Goal: Task Accomplishment & Management: Use online tool/utility

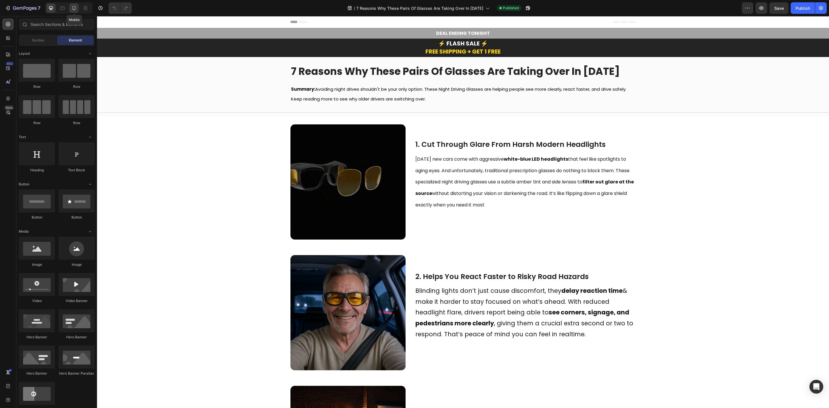
click at [72, 10] on icon at bounding box center [74, 8] width 6 height 6
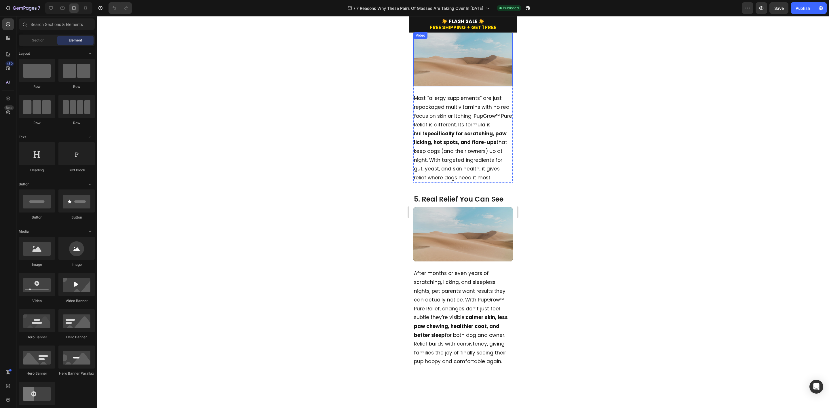
scroll to position [734, 0]
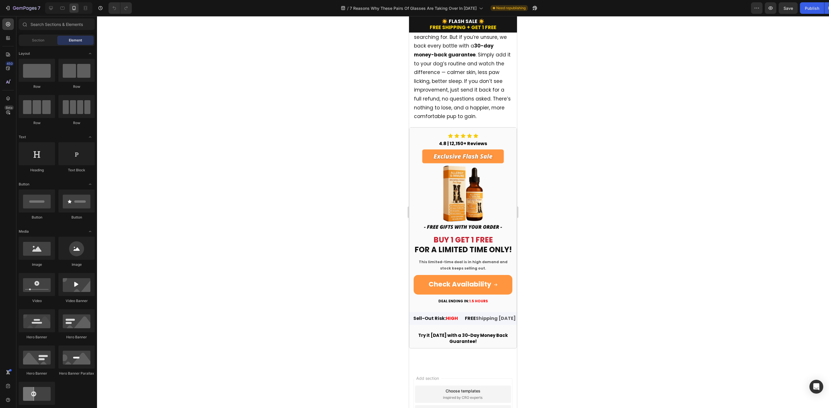
scroll to position [1468, 0]
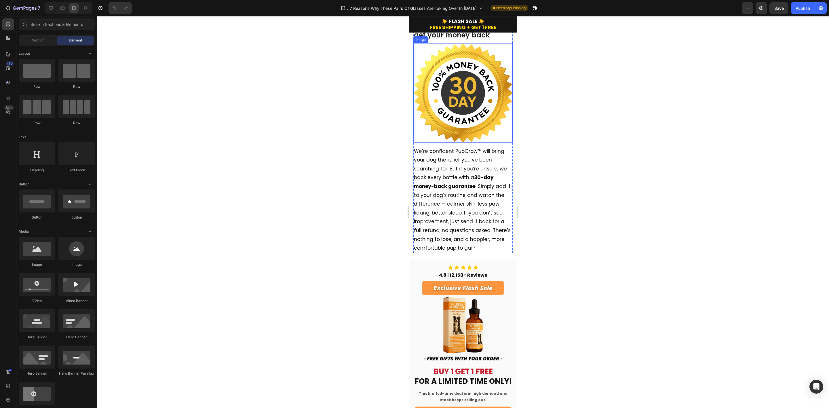
click at [473, 142] on img at bounding box center [462, 92] width 99 height 99
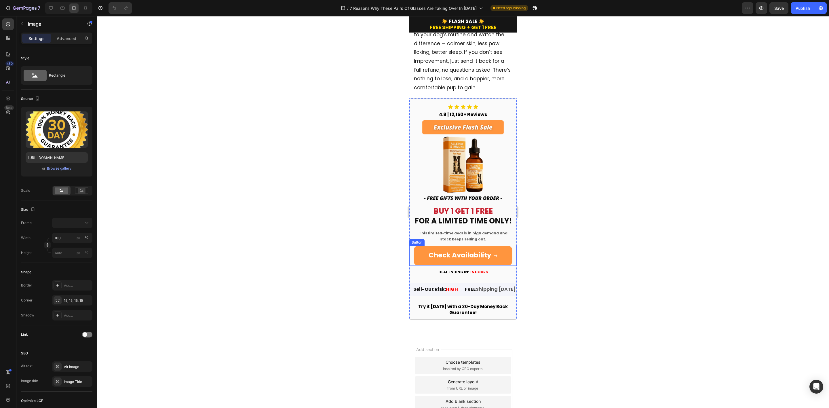
scroll to position [1720, 0]
drag, startPoint x: 498, startPoint y: 257, endPoint x: 488, endPoint y: 256, distance: 10.7
click at [498, 257] on link "Check Availability" at bounding box center [463, 257] width 99 height 20
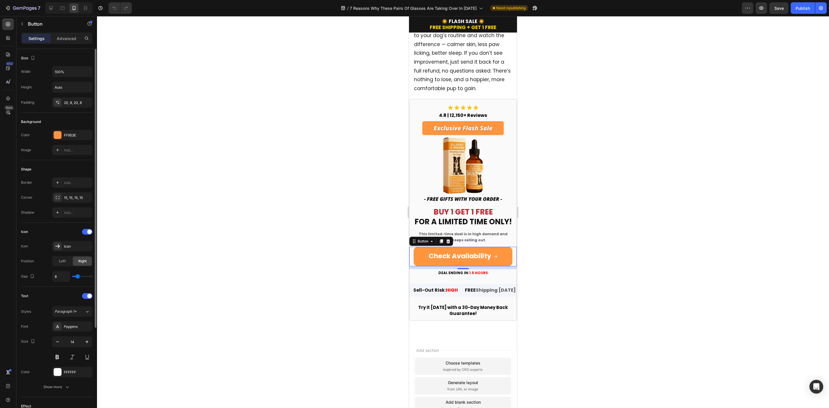
scroll to position [130, 0]
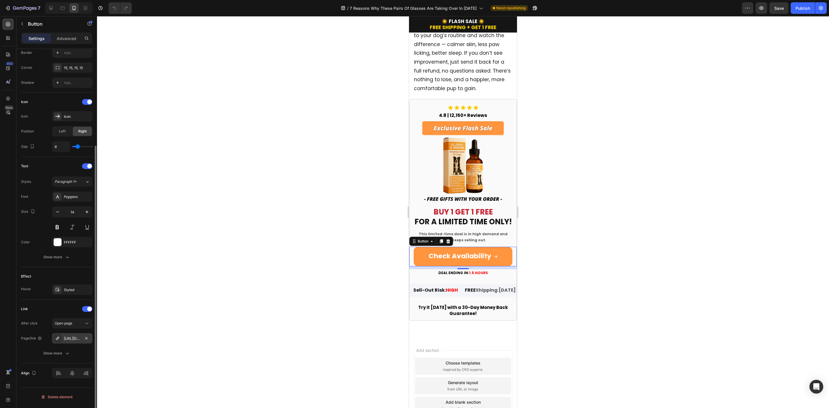
click at [73, 340] on div "https://surpora.com/glareguard-glasses-safety2" at bounding box center [72, 338] width 17 height 5
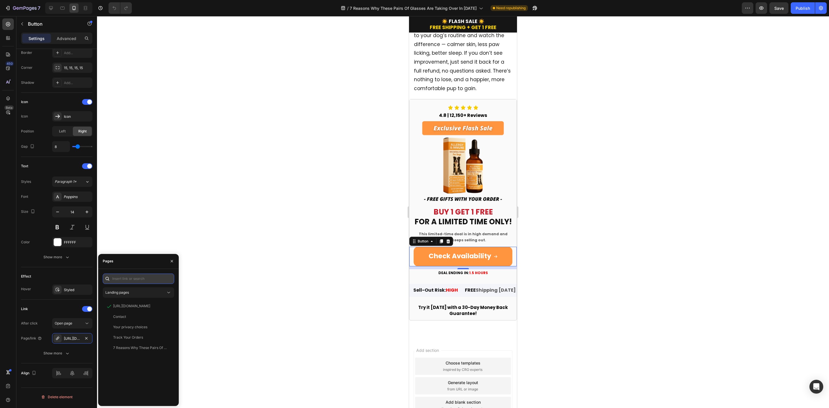
click at [140, 277] on input "text" at bounding box center [138, 278] width 71 height 10
paste input "https://pupgroww.com/products/pupgrow-pure-relief"
type input "https://pupgroww.com/products/pupgrow-pure-relief"
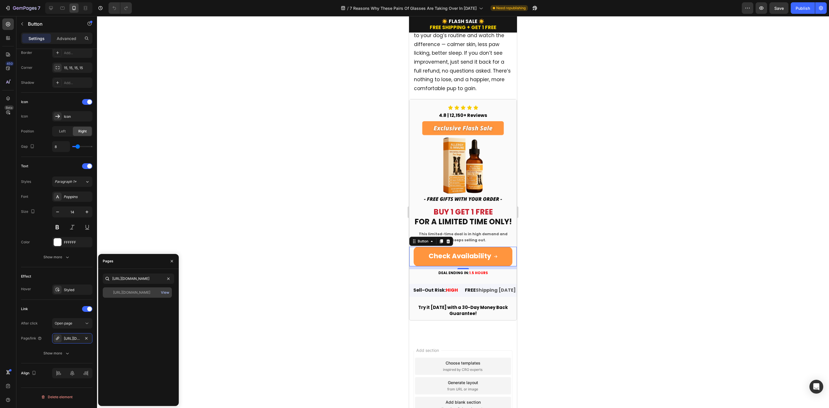
click at [163, 294] on div "View" at bounding box center [165, 292] width 8 height 5
click at [133, 291] on div "https://pupgroww.com/products/pupgrow-pure-relief" at bounding box center [131, 292] width 37 height 5
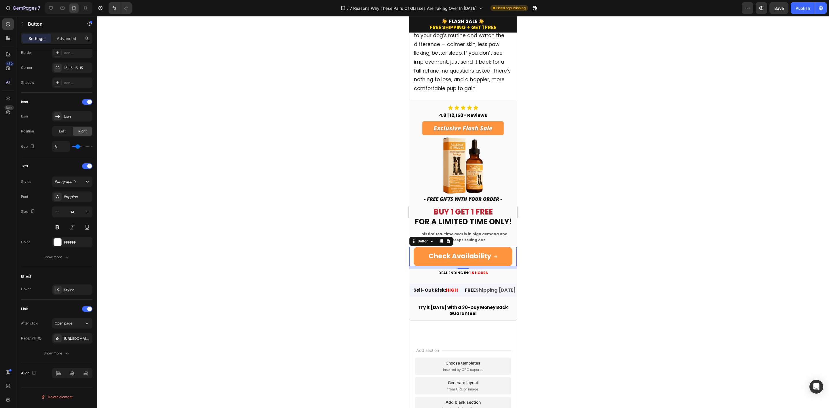
click at [276, 311] on div at bounding box center [463, 212] width 732 height 392
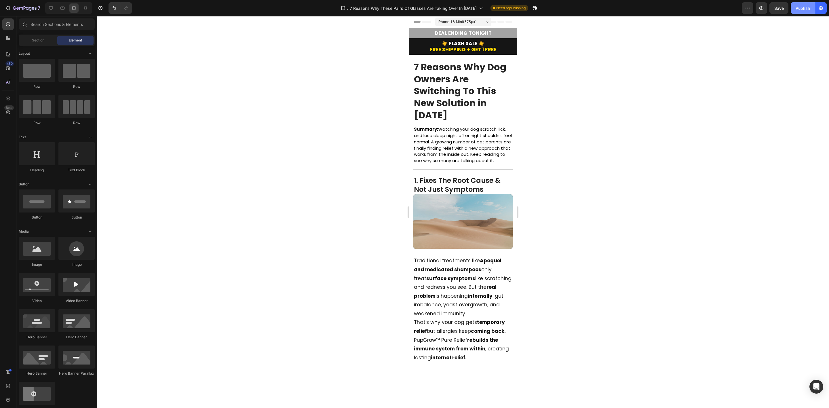
click at [801, 5] on div "Publish" at bounding box center [802, 8] width 14 height 6
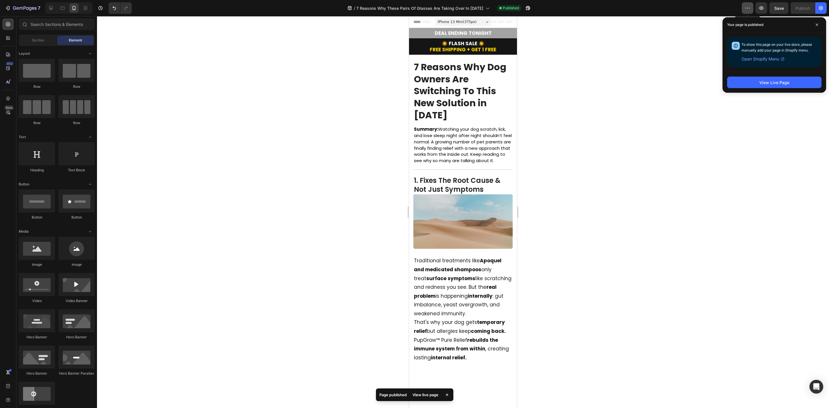
click at [744, 9] on icon "button" at bounding box center [747, 8] width 6 height 6
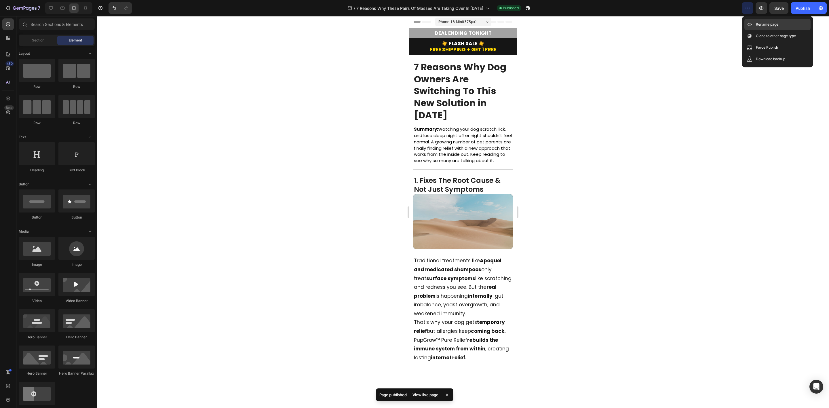
click at [765, 23] on p "Rename page" at bounding box center [767, 25] width 22 height 6
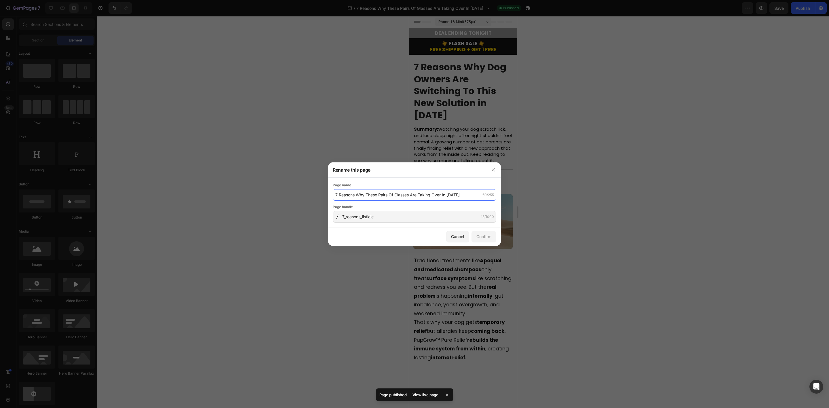
click at [390, 193] on input "7 Reasons Why These Pairs Of Glasses Are Taking Over In 2025" at bounding box center [414, 195] width 163 height 12
click at [490, 166] on button "button" at bounding box center [493, 169] width 9 height 9
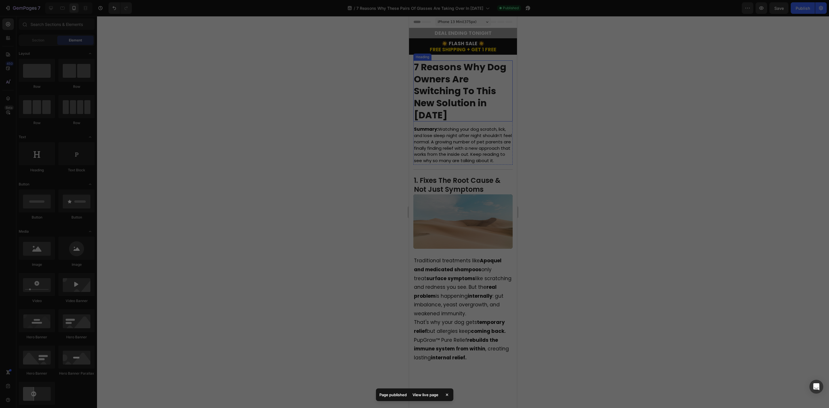
click at [452, 86] on strong "7 Reasons Why Dog Owners Are Switching To This New Solution in [DATE]" at bounding box center [460, 90] width 92 height 61
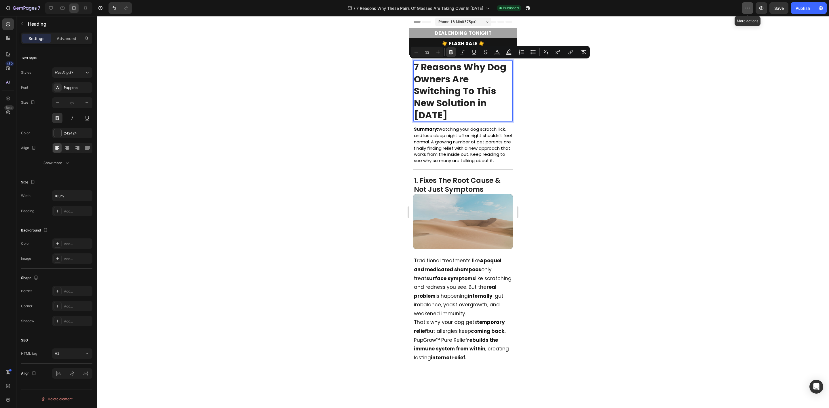
click at [747, 9] on icon "button" at bounding box center [747, 8] width 6 height 6
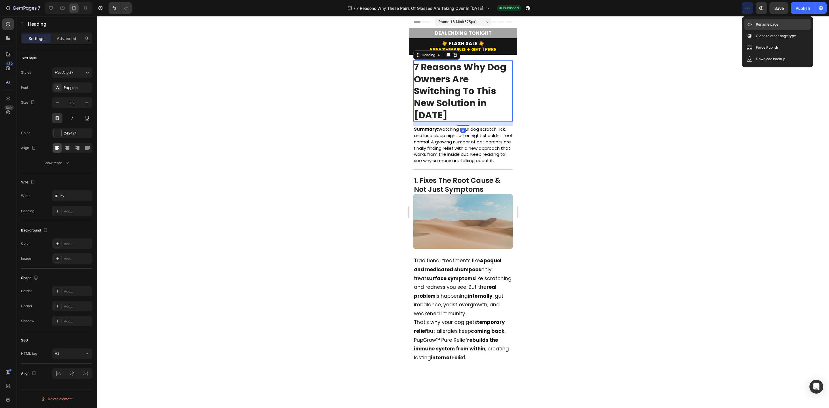
click at [763, 25] on p "Rename page" at bounding box center [767, 25] width 22 height 6
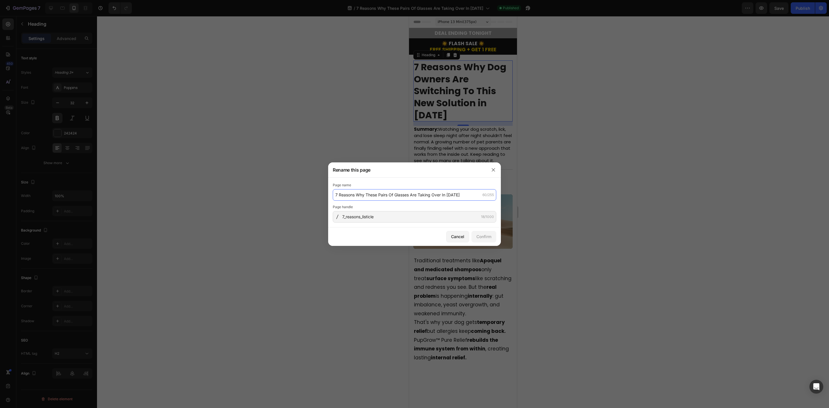
click at [432, 193] on input "7 Reasons Why These Pairs Of Glasses Are Taking Over In 2025" at bounding box center [414, 195] width 163 height 12
paste input "Dog Owners Are Switching To This New Solution i"
type input "7 Reasons Why Dog Owners Are Switching To This New Solution in [DATE]"
click at [483, 232] on button "Confirm" at bounding box center [483, 237] width 25 height 12
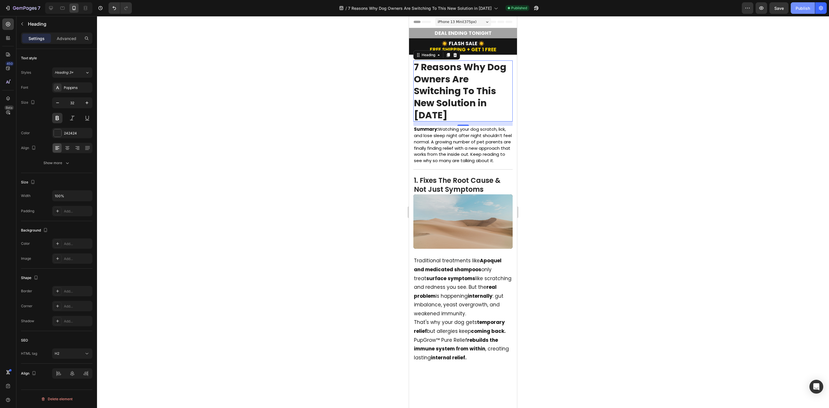
click at [800, 8] on div "Publish" at bounding box center [802, 8] width 14 height 6
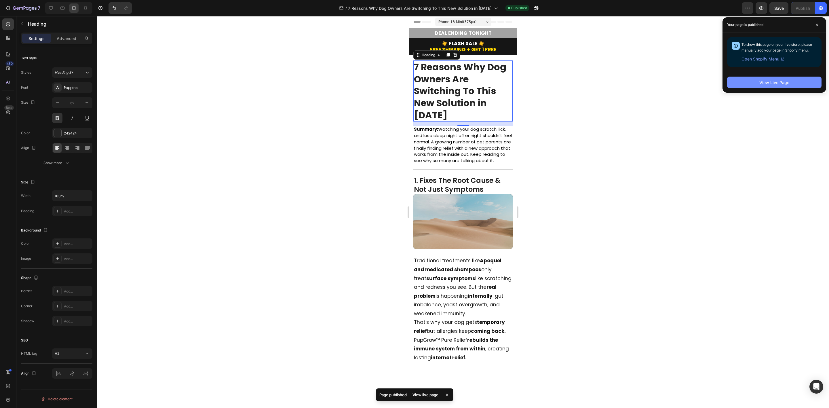
click at [781, 80] on div "View Live Page" at bounding box center [774, 82] width 30 height 6
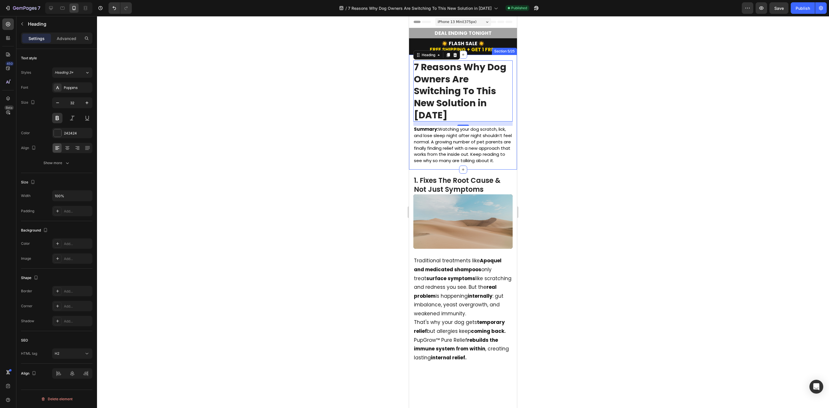
click at [577, 117] on div at bounding box center [463, 212] width 732 height 392
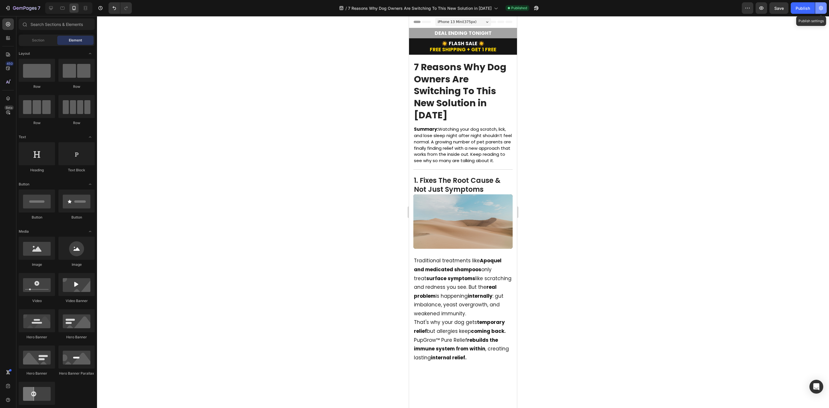
click at [819, 7] on icon "button" at bounding box center [821, 8] width 6 height 6
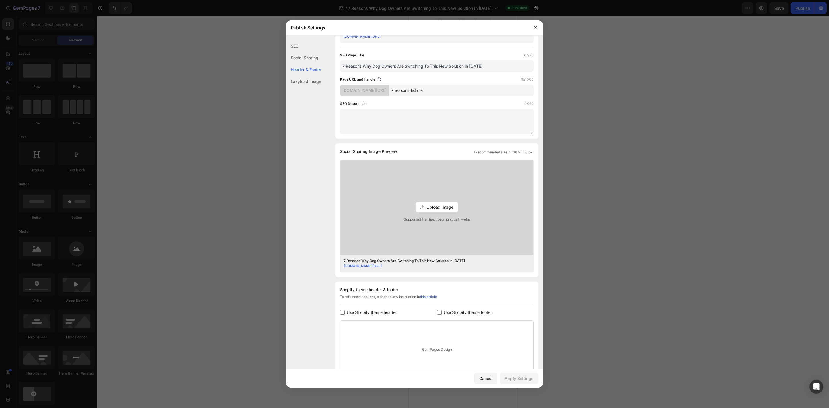
scroll to position [87, 0]
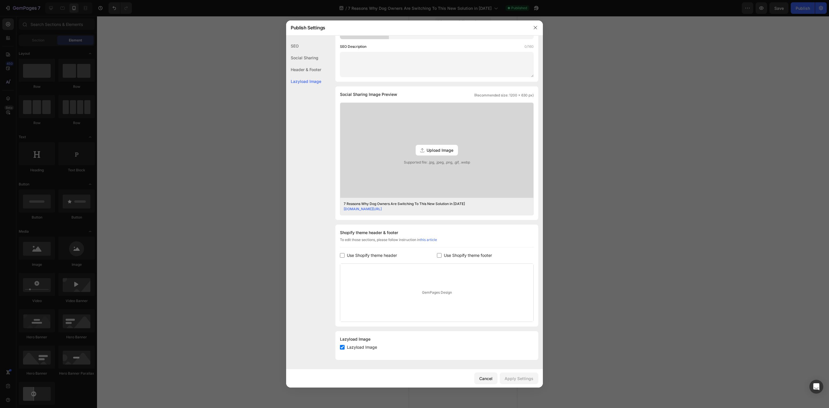
click at [437, 256] on input "checkbox" at bounding box center [439, 255] width 5 height 5
checkbox input "true"
click at [368, 255] on span "Use Shopify theme header" at bounding box center [372, 255] width 50 height 7
click at [366, 255] on span "Use Shopify theme header" at bounding box center [372, 255] width 50 height 7
checkbox input "false"
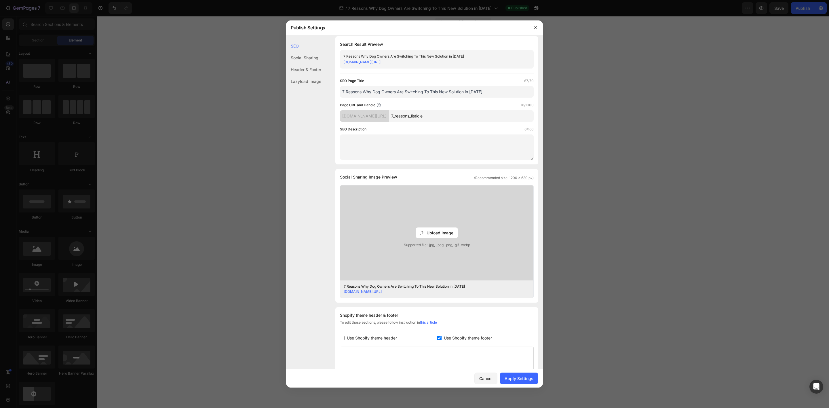
scroll to position [0, 0]
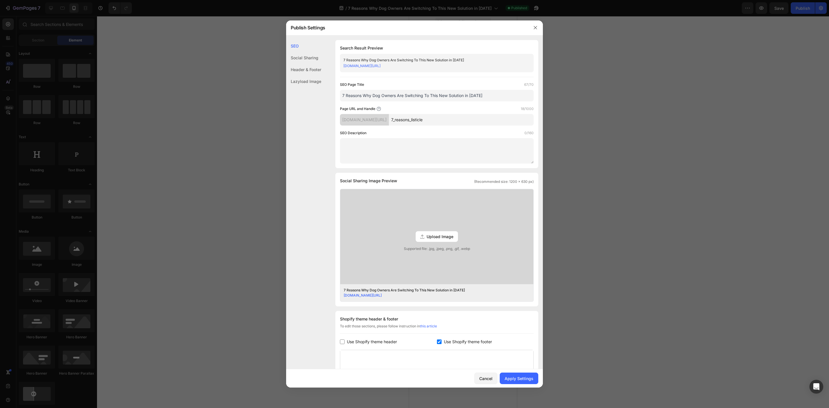
click at [517, 372] on div "Cancel Apply Settings" at bounding box center [414, 378] width 257 height 18
click at [517, 379] on div "Apply Settings" at bounding box center [518, 378] width 29 height 6
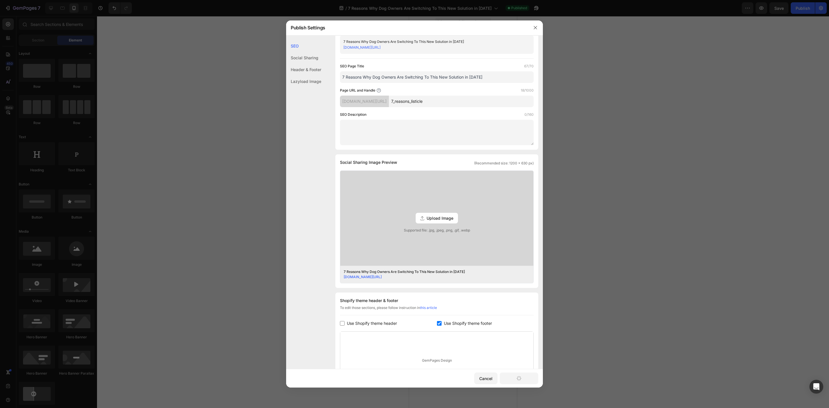
scroll to position [105, 0]
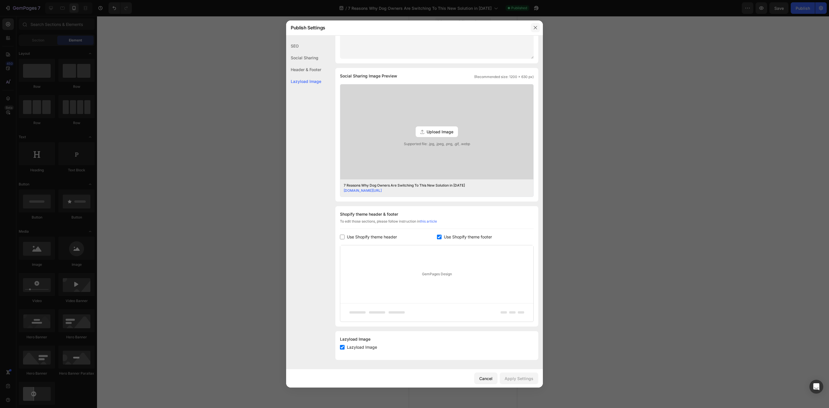
click at [537, 30] on button "button" at bounding box center [535, 27] width 9 height 9
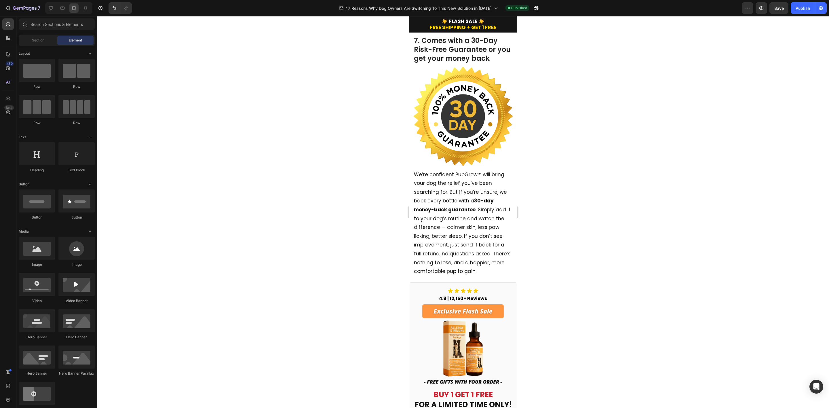
scroll to position [1554, 0]
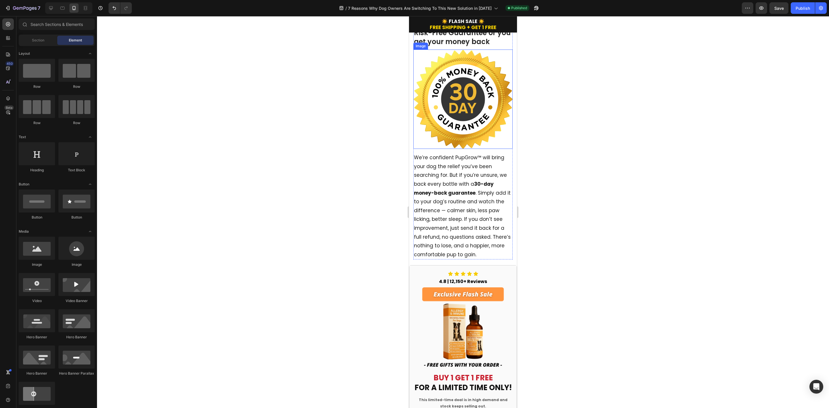
click at [454, 89] on img at bounding box center [462, 98] width 99 height 99
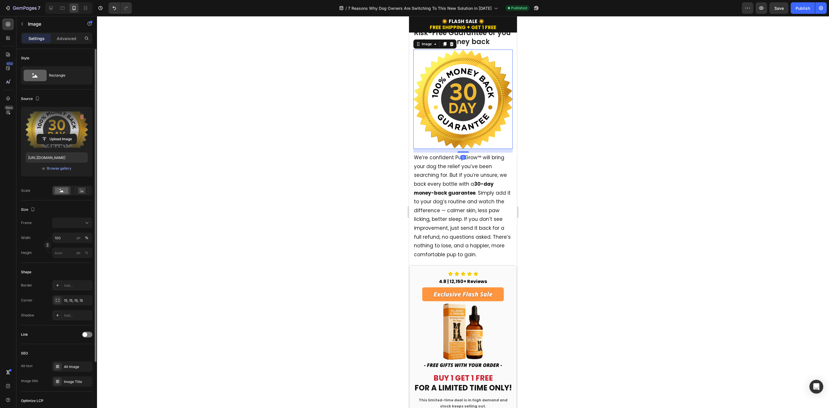
click at [56, 125] on label at bounding box center [57, 129] width 62 height 36
click at [56, 134] on input "file" at bounding box center [57, 139] width 40 height 10
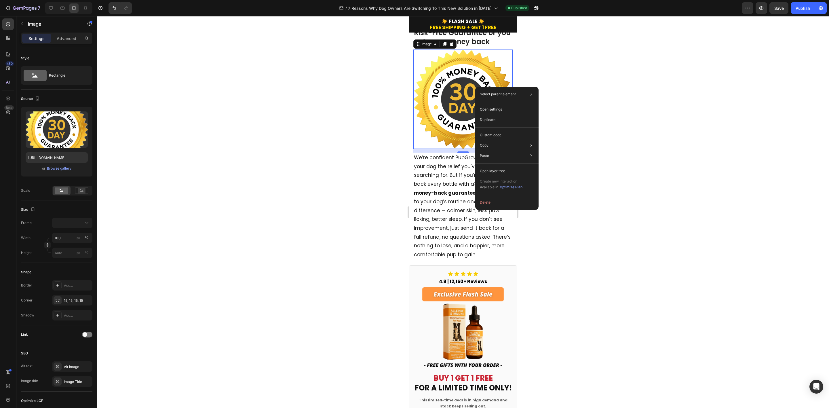
click at [278, 85] on div at bounding box center [463, 212] width 732 height 392
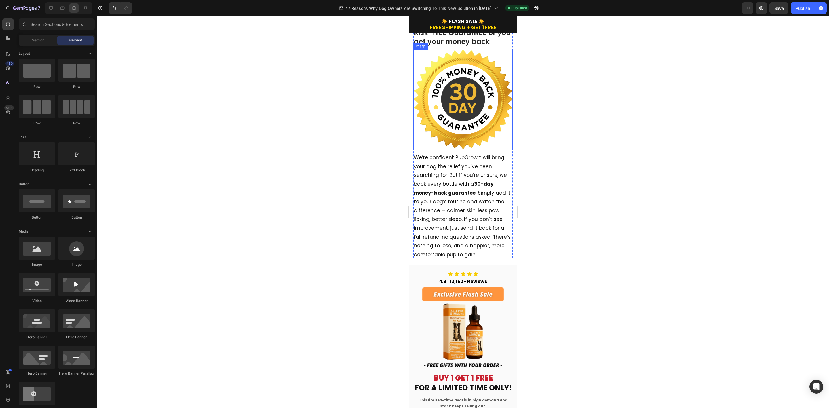
click at [453, 98] on img at bounding box center [462, 98] width 99 height 99
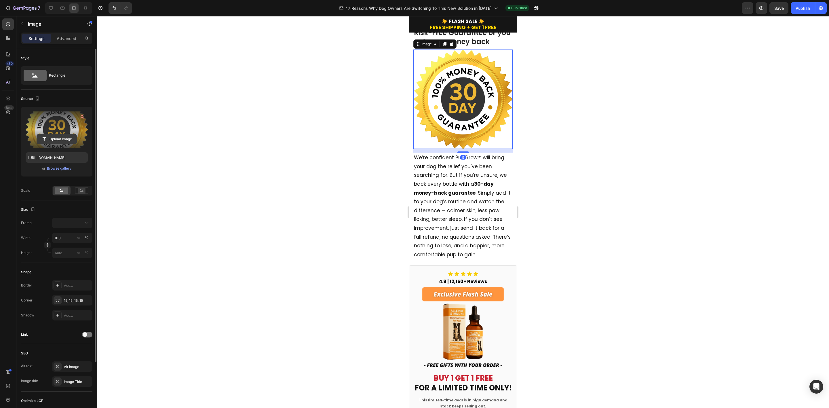
click at [59, 139] on input "file" at bounding box center [57, 139] width 40 height 10
type input "[URL][DOMAIN_NAME]"
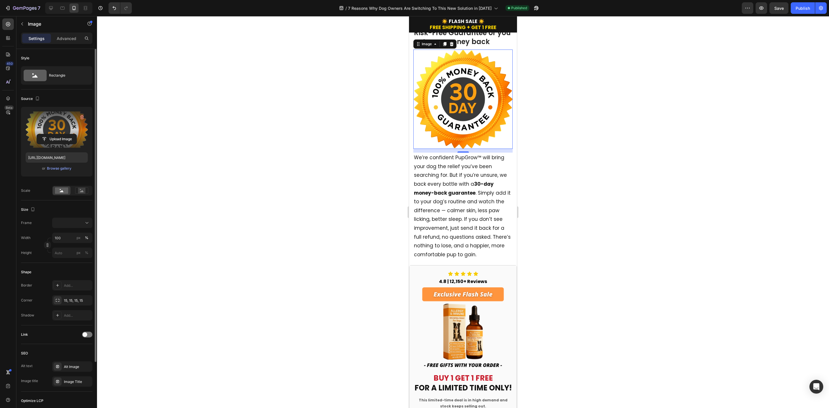
click at [641, 119] on div at bounding box center [463, 212] width 732 height 392
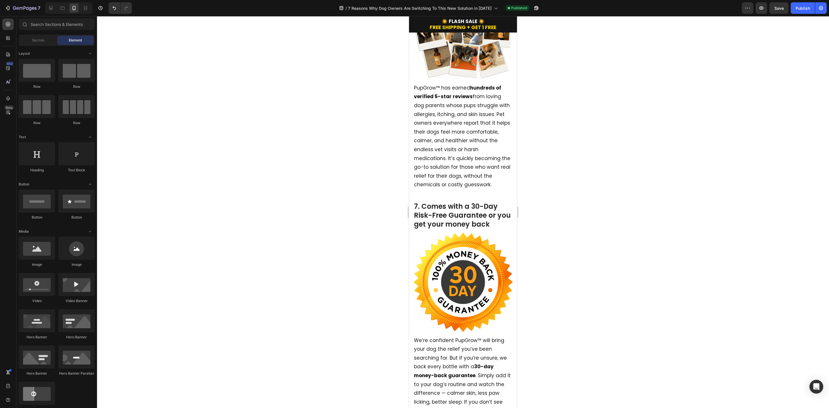
scroll to position [1252, 0]
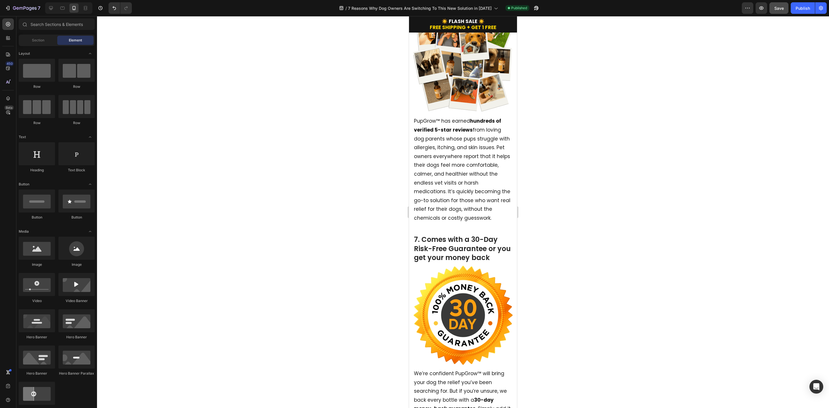
click at [781, 10] on span "Save" at bounding box center [778, 8] width 9 height 5
click at [799, 9] on div "Publish" at bounding box center [802, 8] width 14 height 6
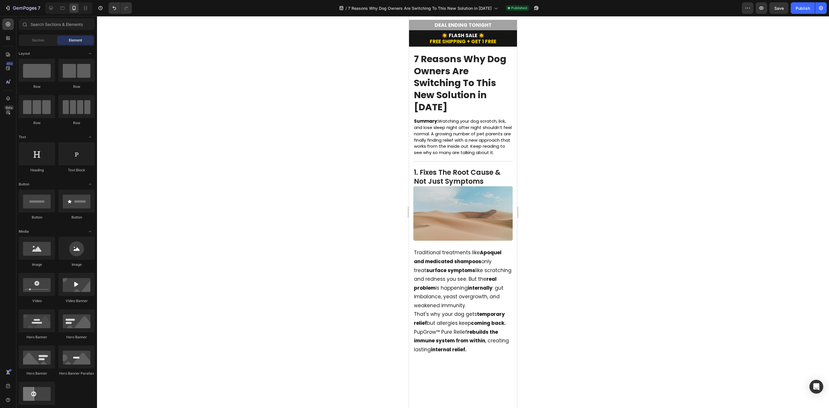
scroll to position [0, 0]
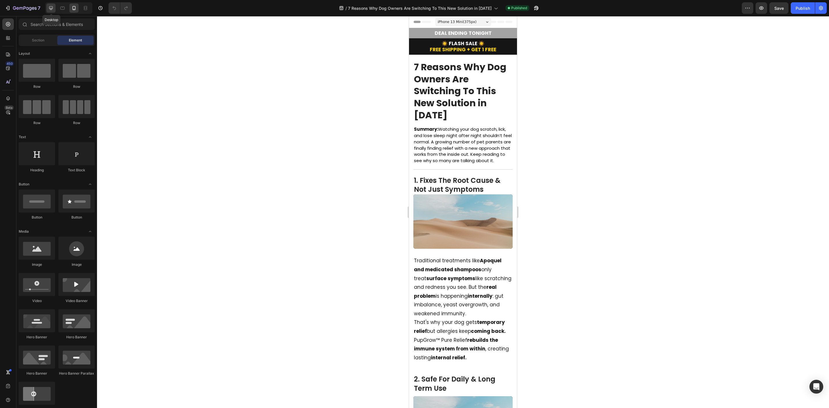
click at [52, 5] on icon at bounding box center [51, 8] width 6 height 6
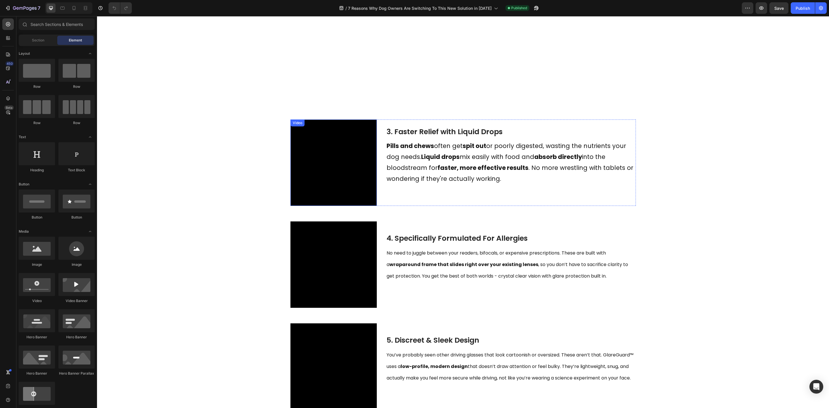
scroll to position [299, 0]
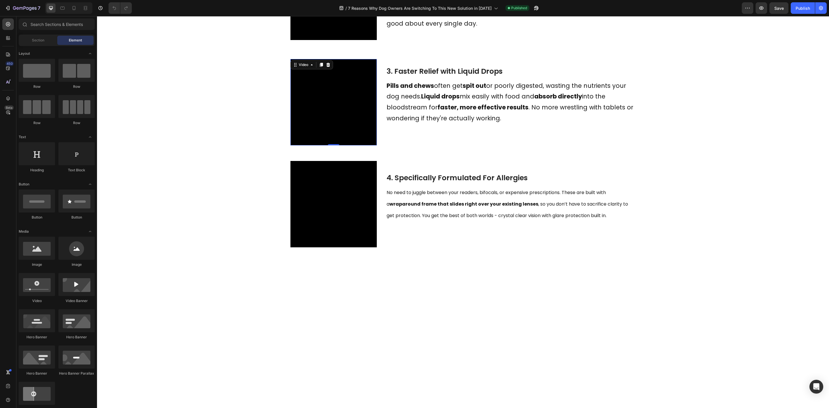
click at [377, 145] on video at bounding box center [333, 102] width 86 height 86
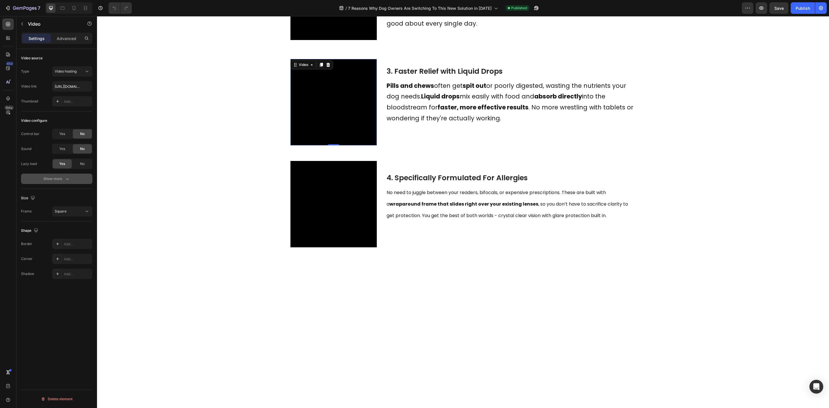
click at [59, 179] on div "Show more" at bounding box center [56, 179] width 27 height 6
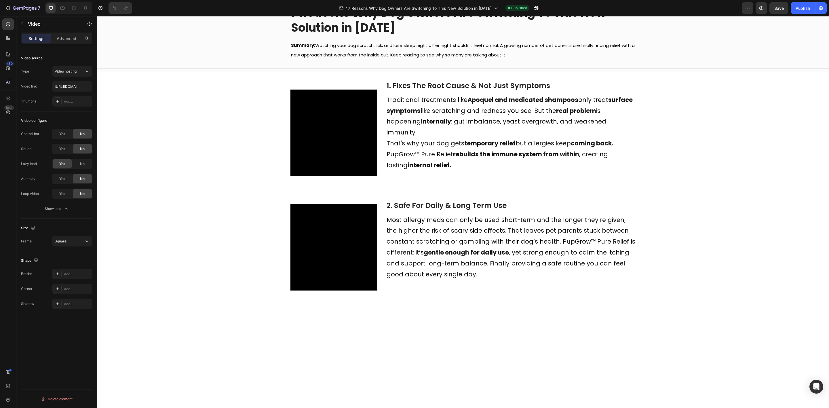
scroll to position [0, 0]
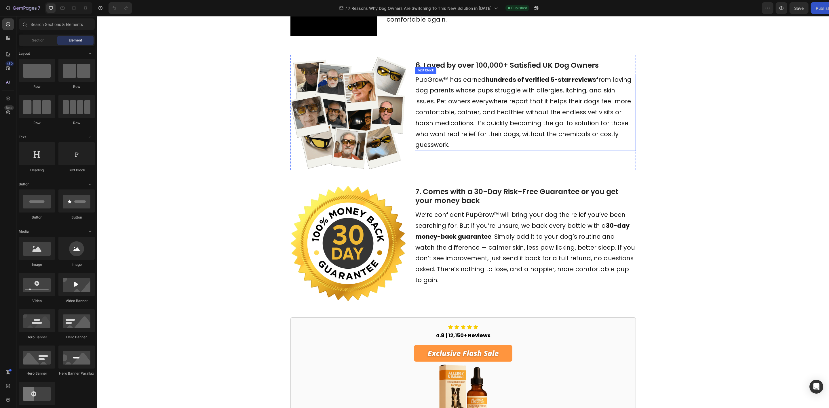
scroll to position [907, 0]
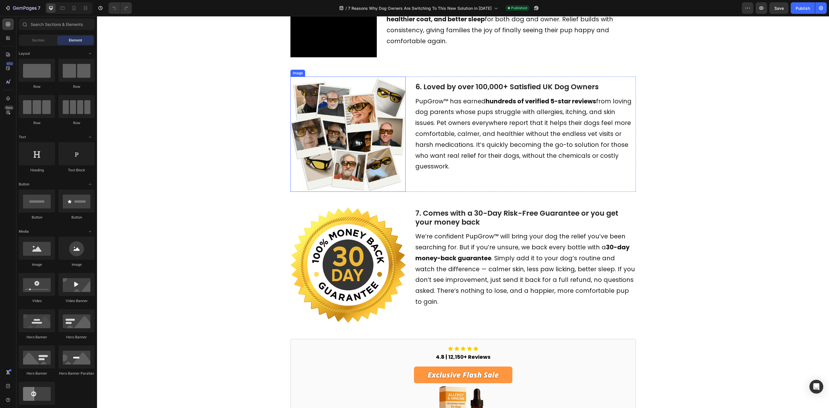
click at [358, 183] on img at bounding box center [347, 134] width 115 height 115
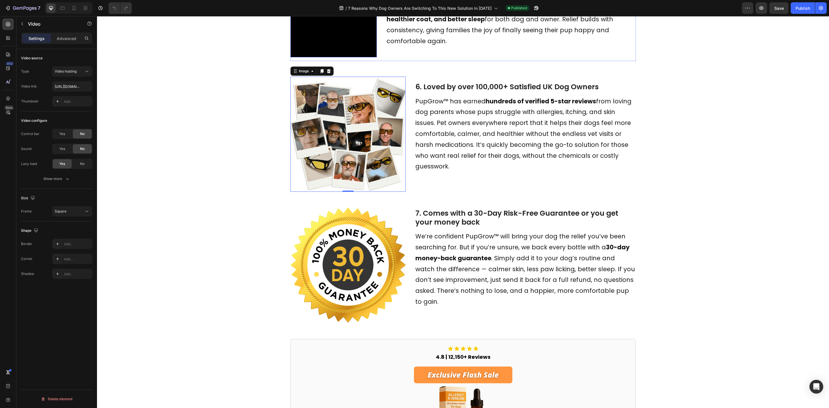
click at [377, 57] on video at bounding box center [333, 14] width 86 height 86
click at [62, 181] on div "Show more" at bounding box center [56, 179] width 27 height 6
click at [61, 206] on div "Show less" at bounding box center [57, 209] width 24 height 6
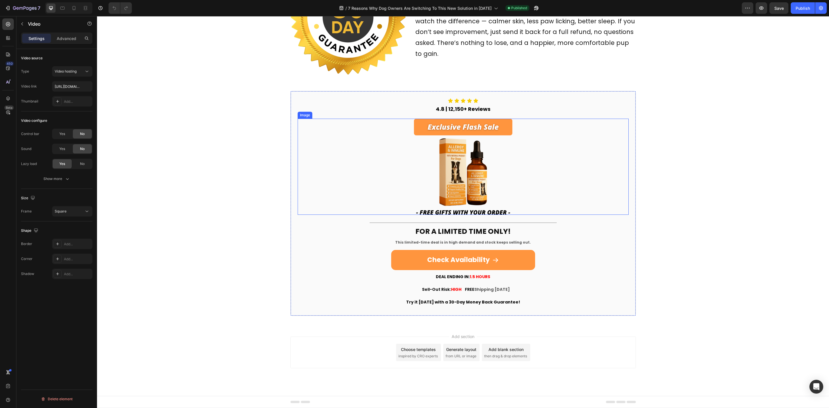
scroll to position [1230, 0]
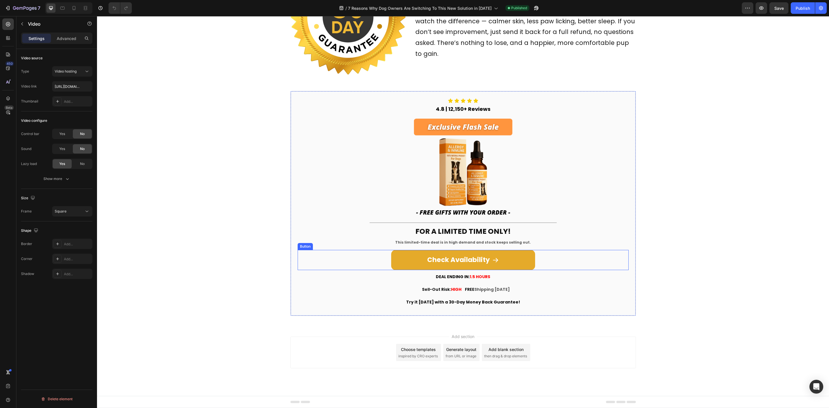
click at [518, 258] on link "Check Availability" at bounding box center [463, 260] width 144 height 20
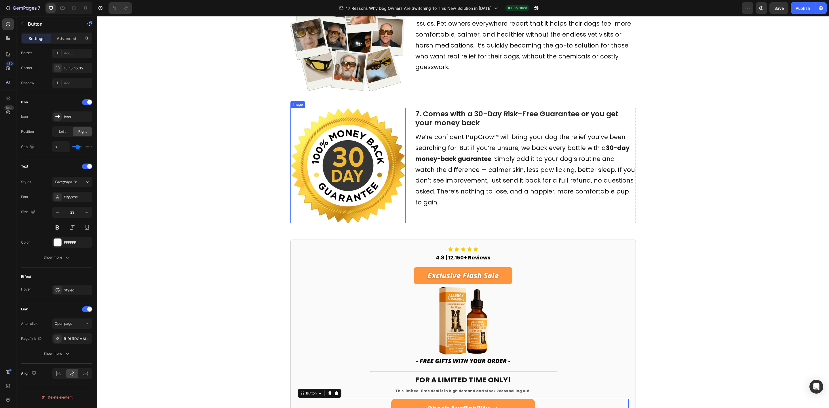
scroll to position [1057, 0]
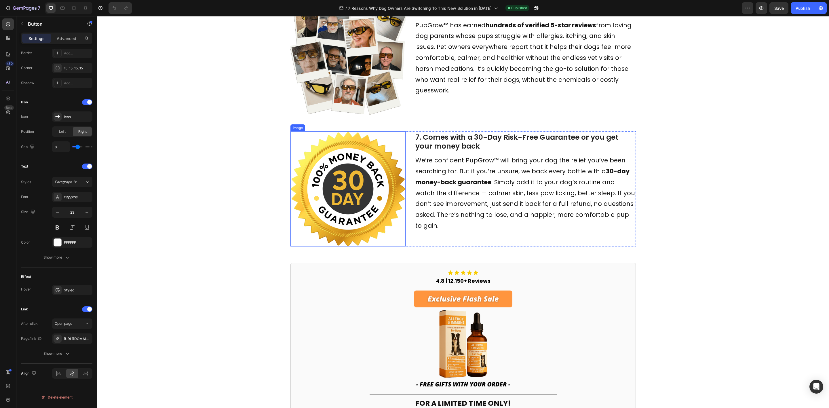
click at [351, 160] on img at bounding box center [347, 188] width 115 height 115
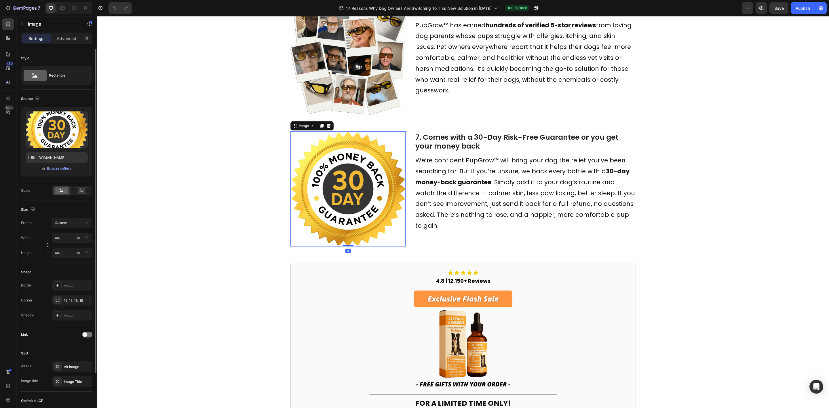
click at [64, 172] on div "Upload Image [URL][DOMAIN_NAME] or Browse gallery" at bounding box center [56, 142] width 71 height 70
click at [64, 170] on div "Browse gallery" at bounding box center [59, 168] width 24 height 5
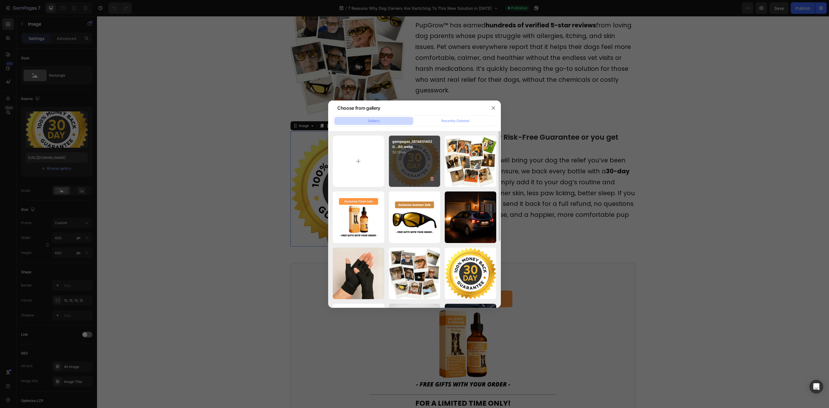
click at [422, 159] on div "gempages_58146514020...80.webp 50.19 kb" at bounding box center [415, 162] width 52 height 52
type input "[URL][DOMAIN_NAME]"
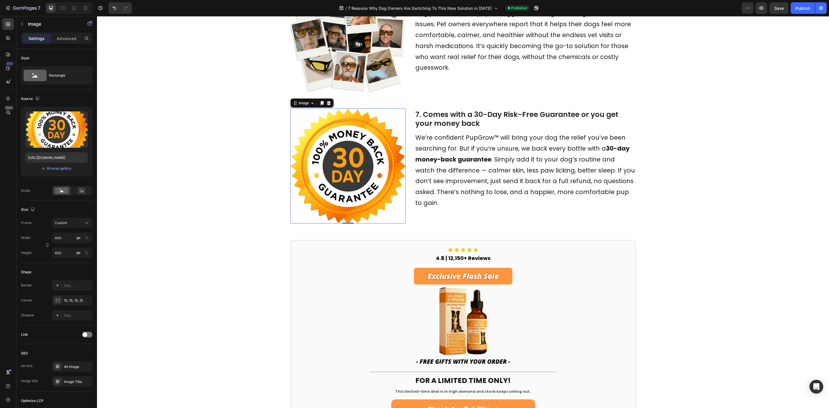
scroll to position [971, 0]
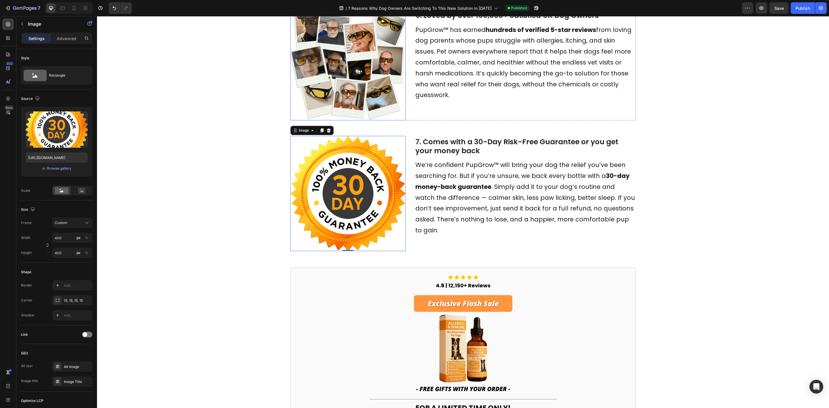
click at [351, 83] on img at bounding box center [347, 62] width 115 height 115
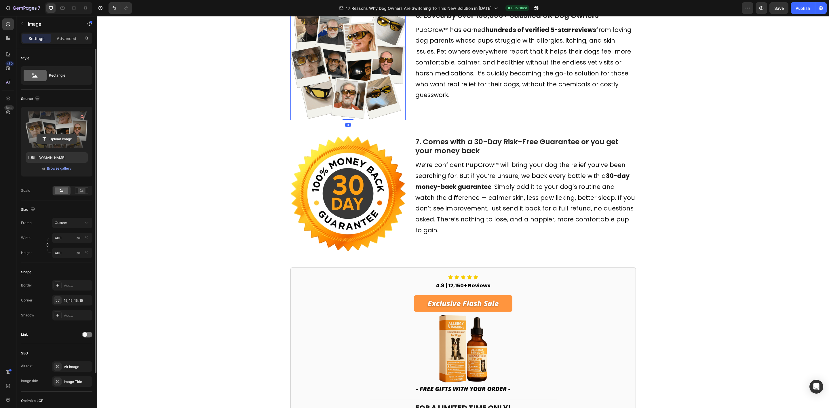
click at [63, 136] on input "file" at bounding box center [57, 139] width 40 height 10
click at [58, 168] on div "Browse gallery" at bounding box center [59, 168] width 24 height 5
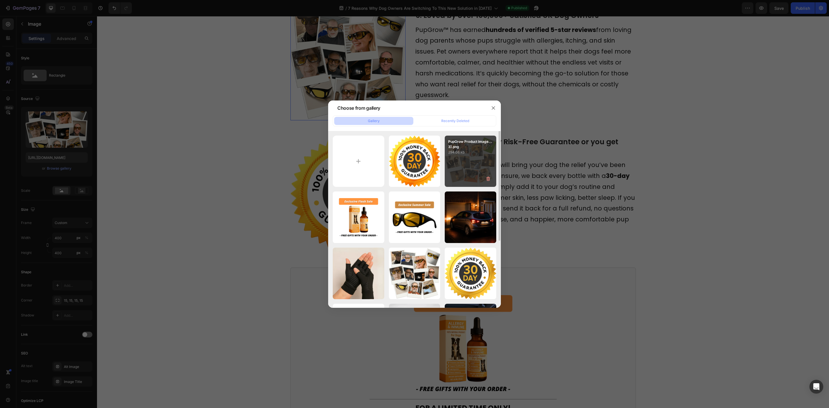
click at [466, 168] on div "PupGrow Product Image...3).png 294.06 kb" at bounding box center [471, 162] width 52 height 52
type input "[URL][DOMAIN_NAME]"
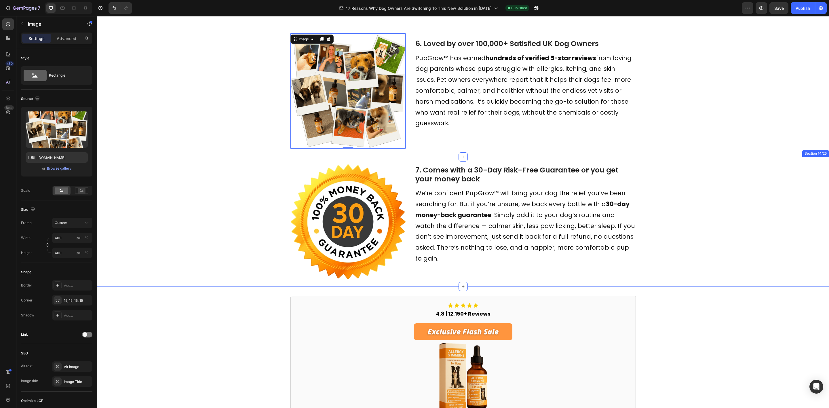
scroll to position [884, 0]
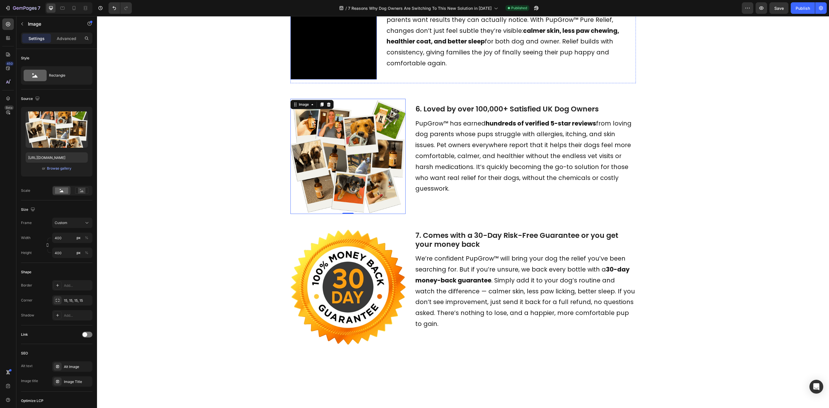
click at [377, 79] on video at bounding box center [333, 36] width 86 height 86
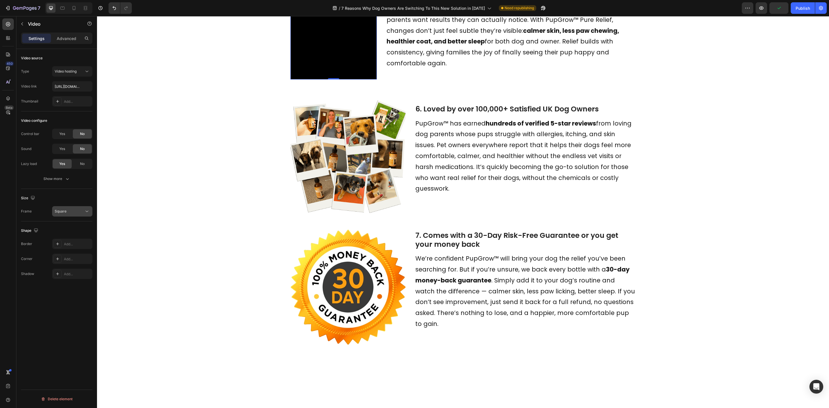
click at [72, 212] on div "Square" at bounding box center [69, 211] width 29 height 5
click at [60, 226] on span "Original" at bounding box center [61, 225] width 13 height 5
click at [78, 213] on div "Original" at bounding box center [69, 211] width 29 height 5
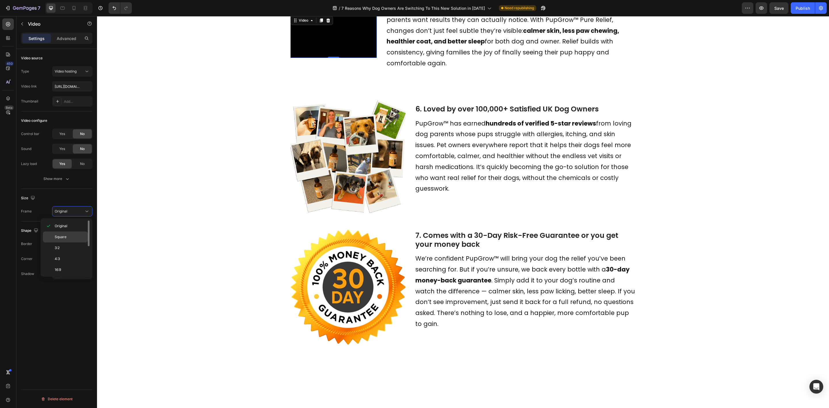
click at [73, 237] on p "Square" at bounding box center [70, 236] width 31 height 5
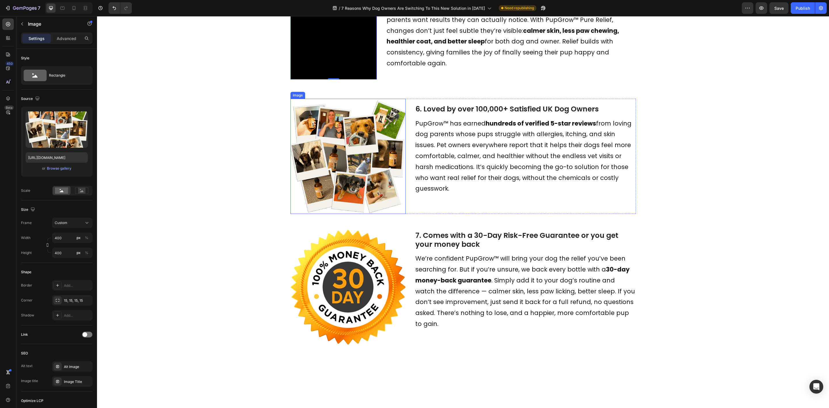
click at [375, 212] on img at bounding box center [347, 156] width 115 height 115
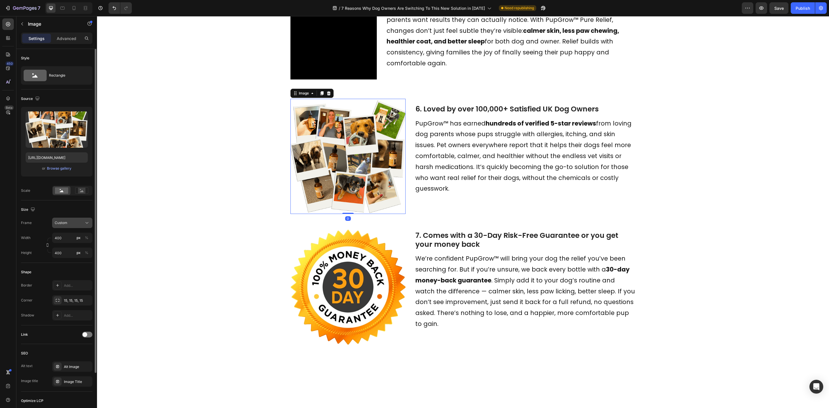
click at [70, 223] on div "Custom" at bounding box center [69, 222] width 28 height 5
click at [68, 271] on div "Original" at bounding box center [70, 269] width 33 height 5
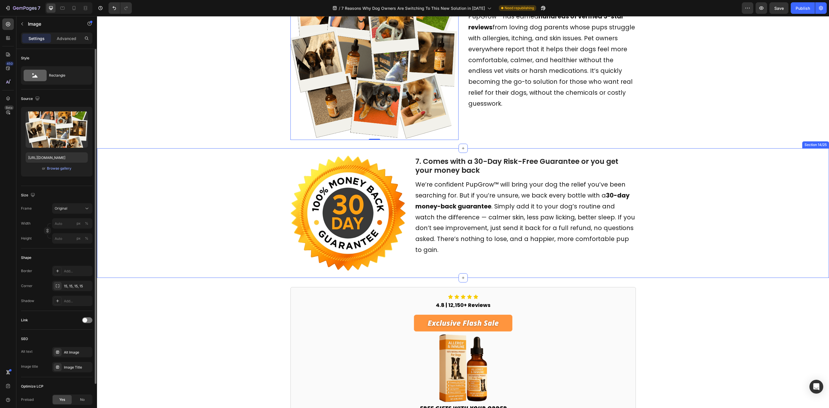
scroll to position [1014, 0]
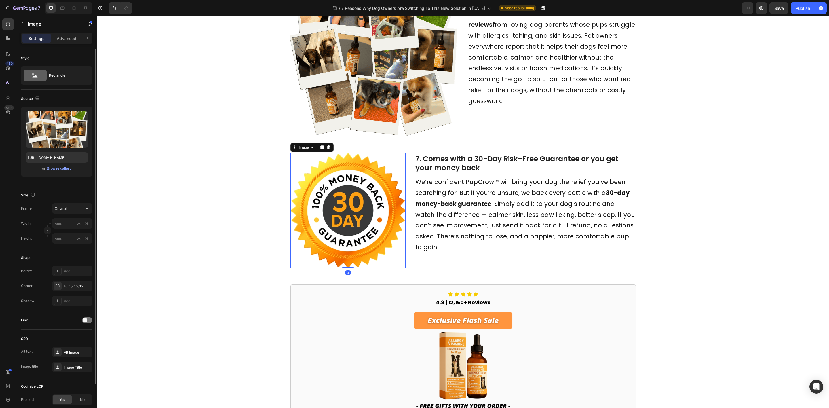
click at [364, 232] on img at bounding box center [347, 210] width 115 height 115
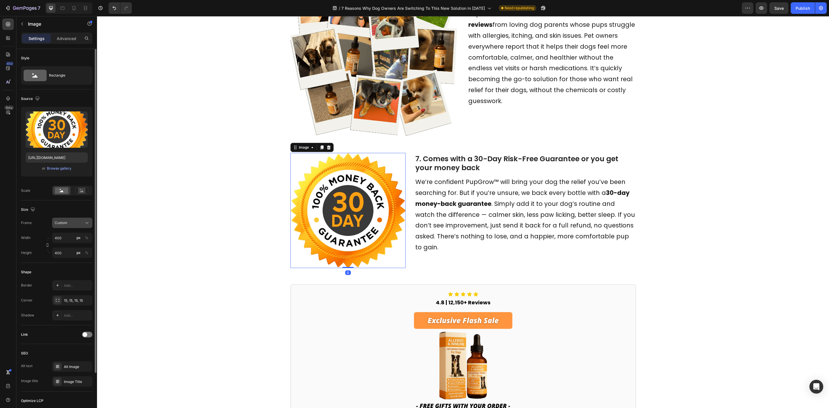
click at [75, 218] on button "Custom" at bounding box center [72, 223] width 40 height 10
click at [70, 270] on div "Original" at bounding box center [70, 269] width 33 height 5
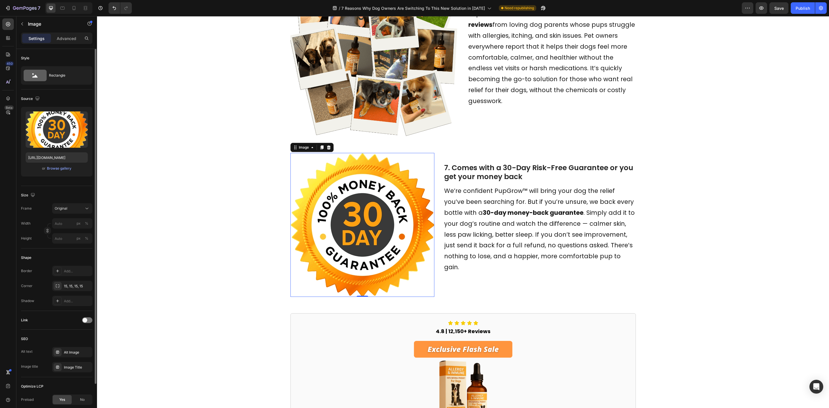
click at [390, 243] on img at bounding box center [362, 225] width 144 height 144
click at [79, 210] on div "Original" at bounding box center [69, 208] width 28 height 5
click at [62, 226] on input "px %" at bounding box center [72, 223] width 40 height 10
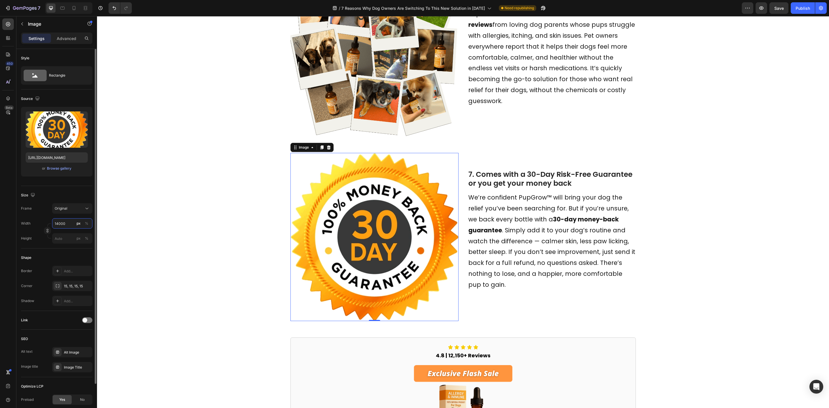
type input "14000"
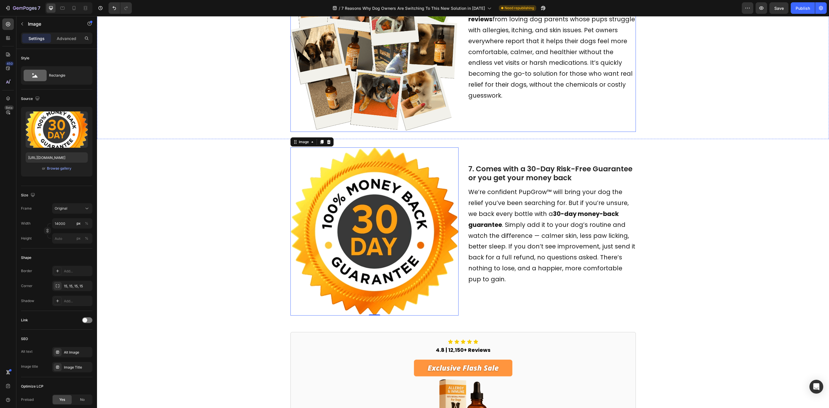
scroll to position [1100, 0]
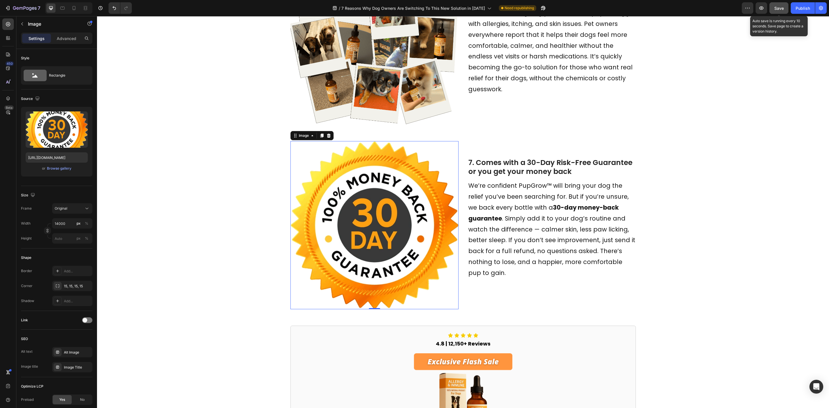
click at [773, 10] on button "Save" at bounding box center [778, 8] width 19 height 12
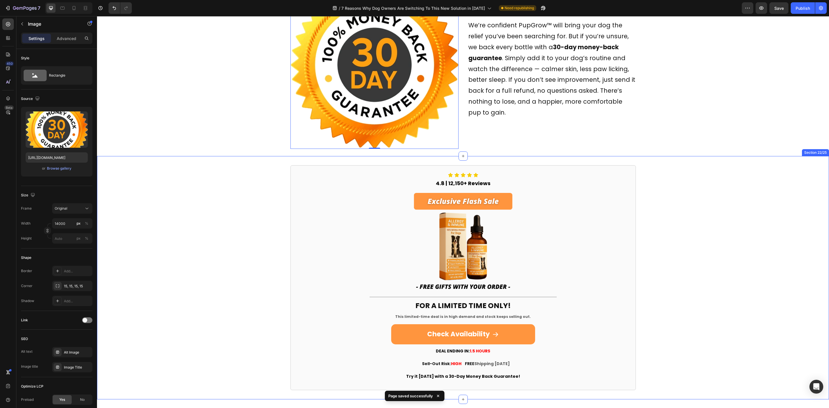
scroll to position [1216, 0]
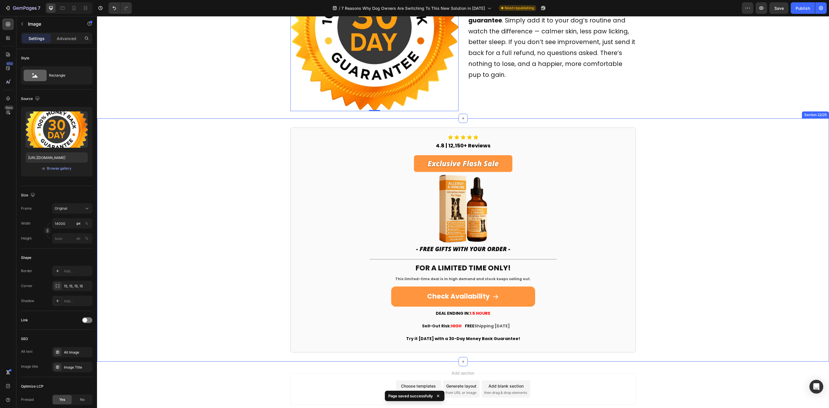
click at [673, 188] on div "Icon Icon Icon Icon Icon Icon List 4.8 | 12,150+ Reviews Heading Image Title Li…" at bounding box center [463, 239] width 732 height 225
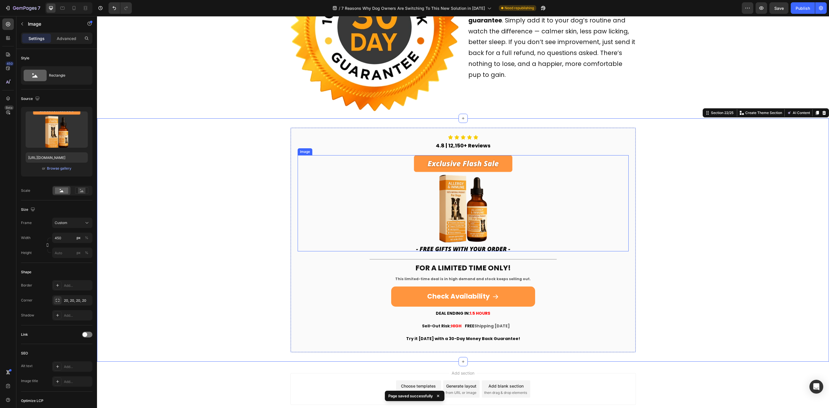
click at [604, 193] on div at bounding box center [463, 203] width 331 height 96
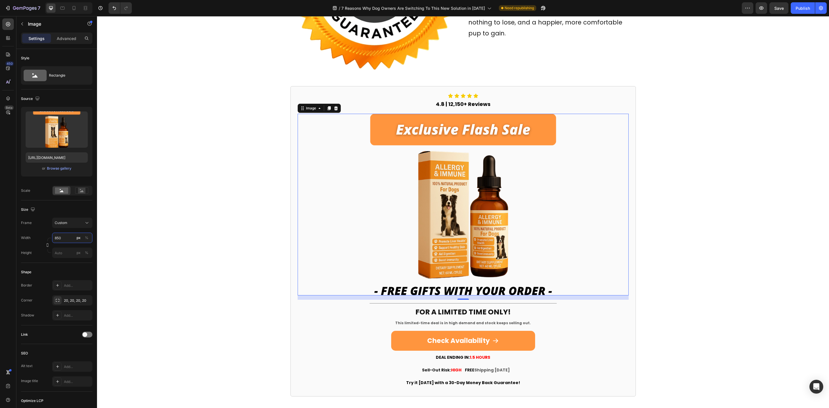
scroll to position [1260, 0]
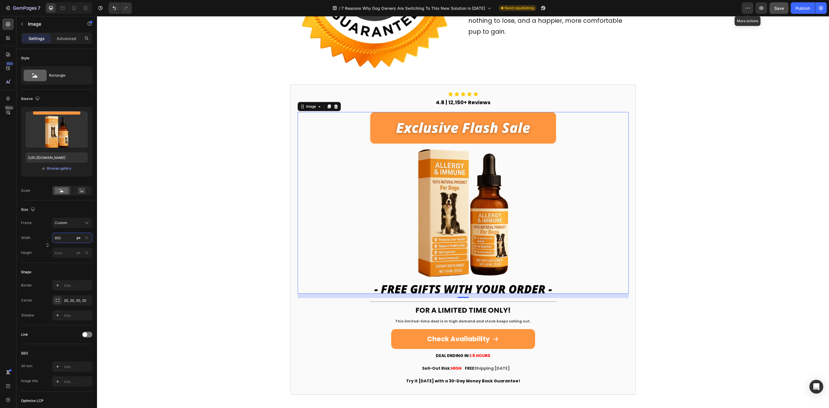
type input "850"
click at [778, 6] on span "Save" at bounding box center [778, 8] width 9 height 5
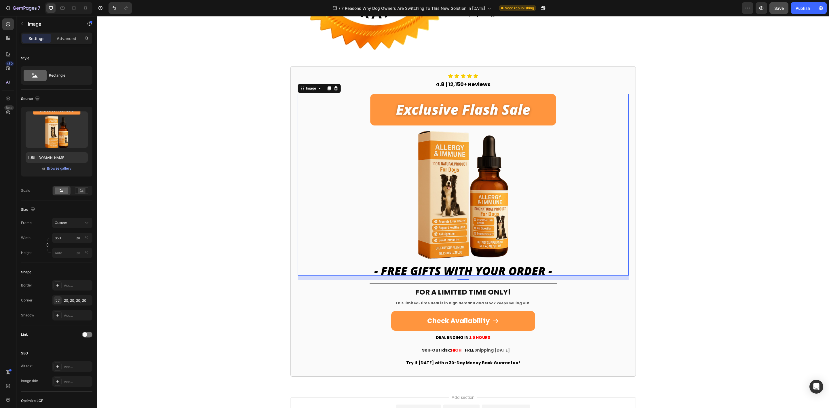
scroll to position [1303, 0]
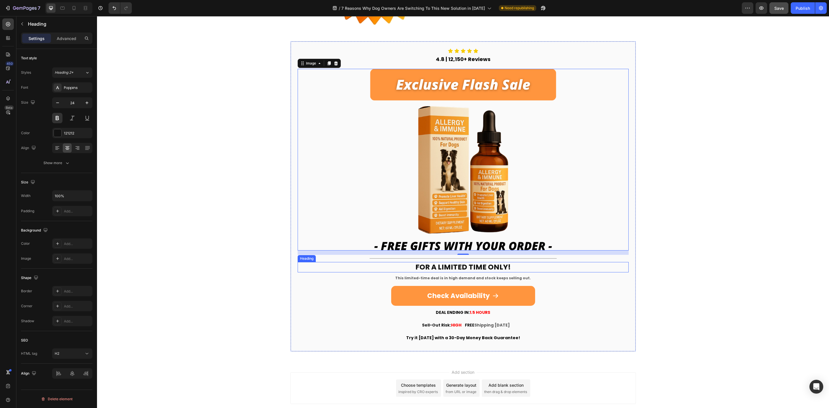
click at [480, 267] on span "FOR A LIMITED TIME ONLY!" at bounding box center [462, 267] width 95 height 10
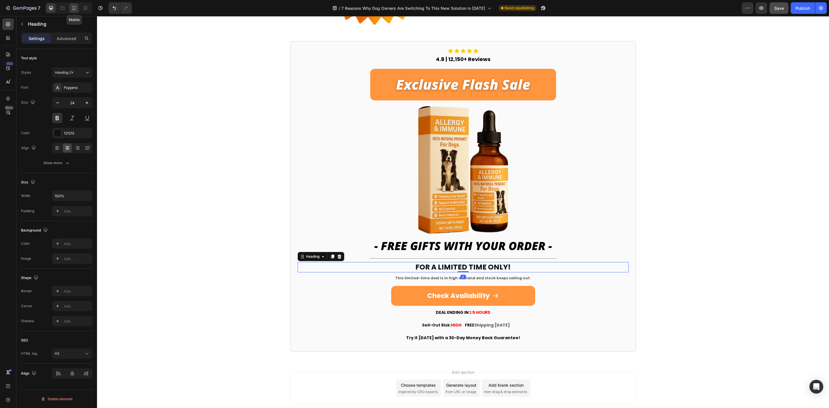
click at [72, 9] on icon at bounding box center [74, 8] width 6 height 6
type input "41"
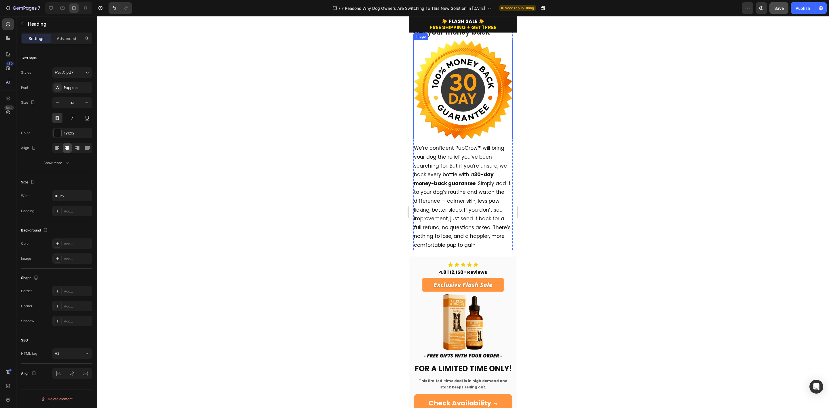
scroll to position [1240, 0]
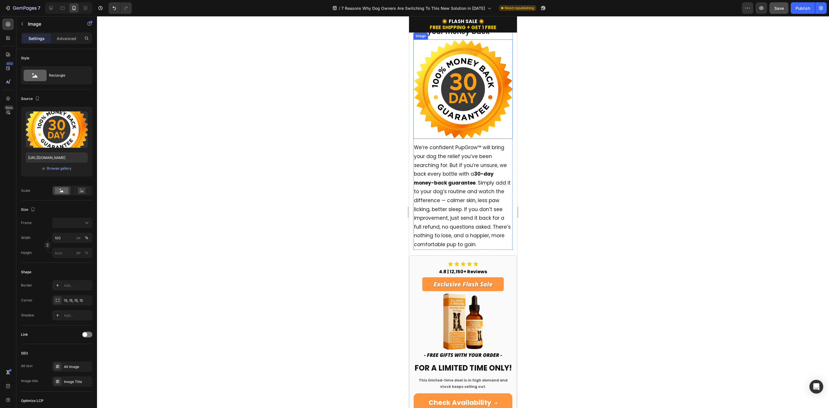
click at [471, 139] on img at bounding box center [462, 88] width 99 height 99
click at [69, 39] on p "Advanced" at bounding box center [67, 38] width 20 height 6
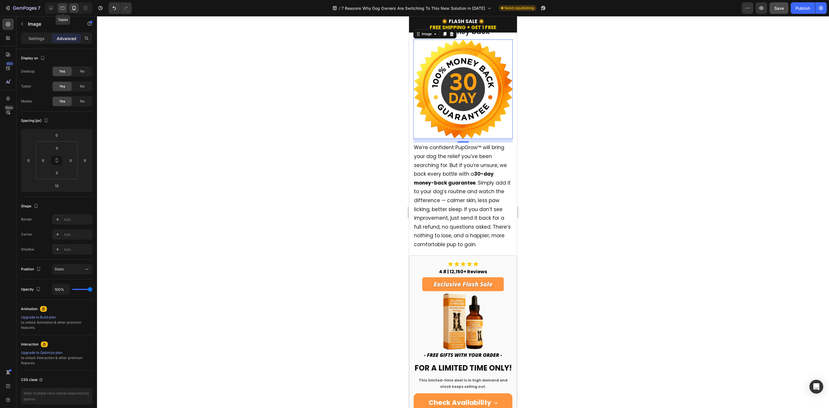
click at [64, 11] on div at bounding box center [62, 7] width 9 height 9
type input "16"
type input "48"
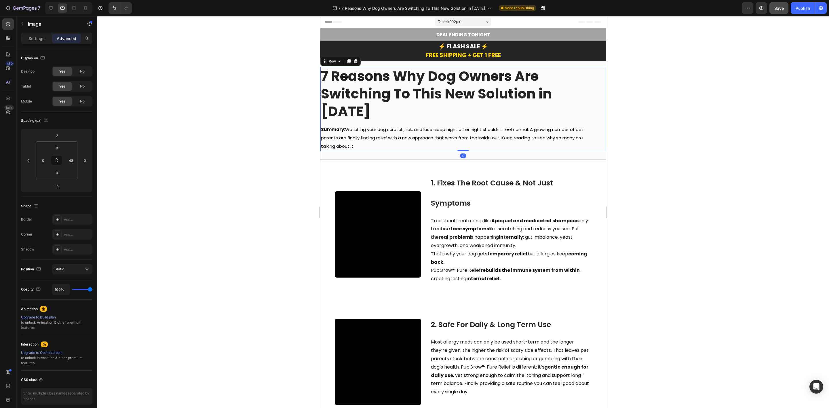
click at [593, 115] on div "7 Reasons Why Dog Owners Are Switching To This New Solution in [DATE] Heading S…" at bounding box center [462, 109] width 285 height 84
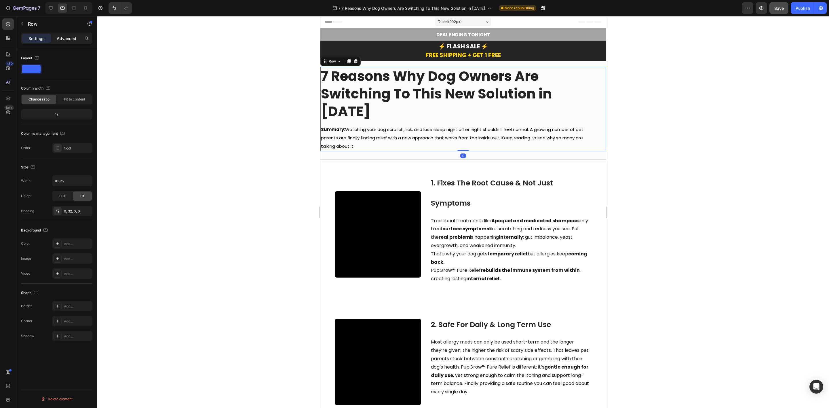
click at [68, 41] on p "Advanced" at bounding box center [67, 38] width 20 height 6
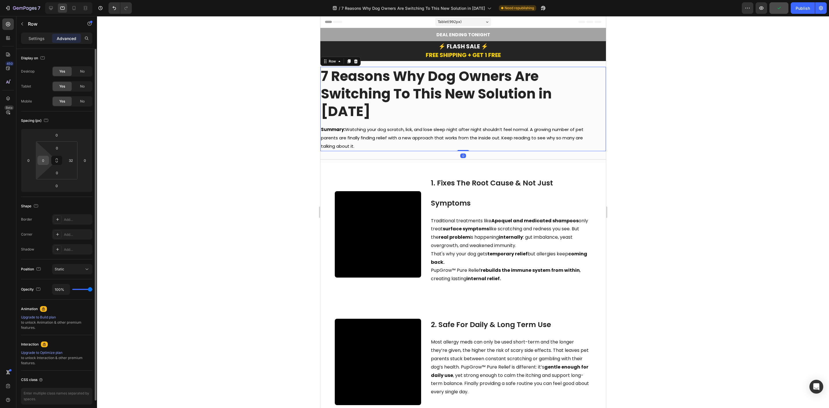
click at [43, 156] on input "0" at bounding box center [43, 160] width 9 height 9
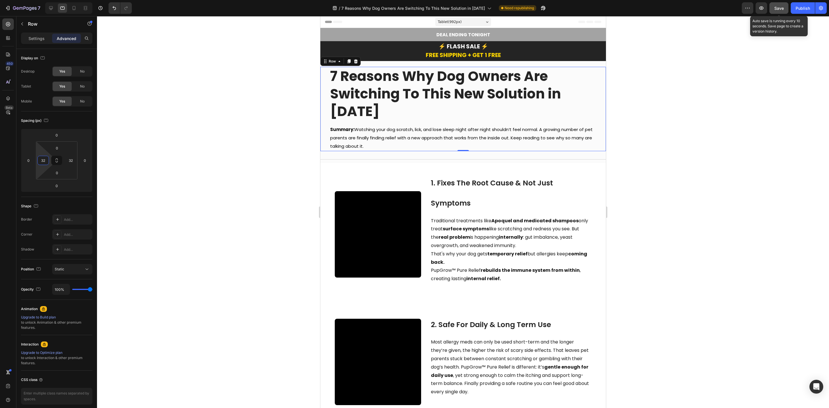
click at [779, 8] on span "Save" at bounding box center [778, 8] width 9 height 5
click at [75, 10] on icon at bounding box center [74, 8] width 3 height 4
type input "0"
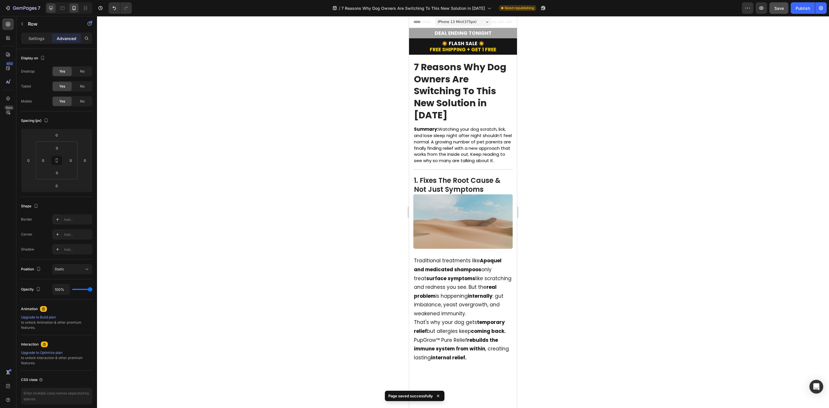
click at [56, 6] on div at bounding box center [50, 7] width 9 height 9
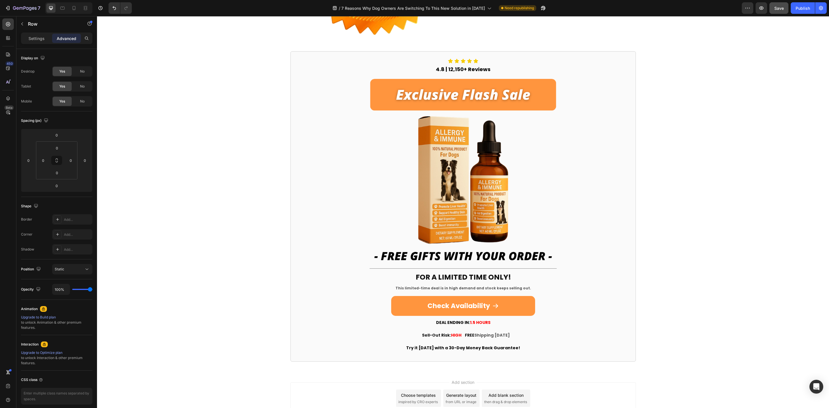
scroll to position [1408, 0]
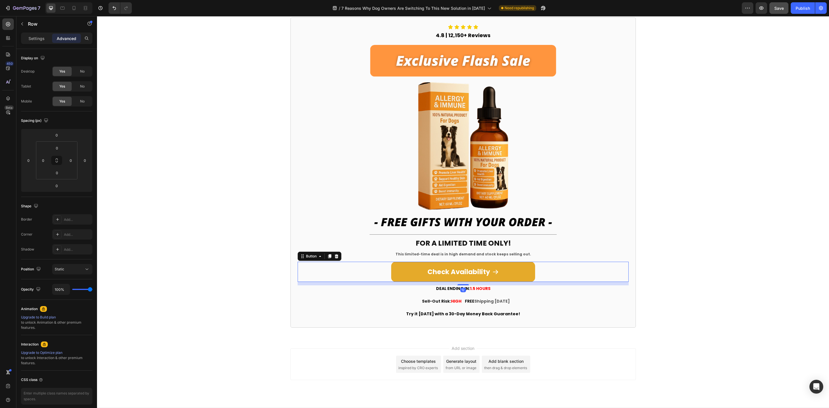
click at [502, 268] on link "Check Availability" at bounding box center [463, 272] width 144 height 20
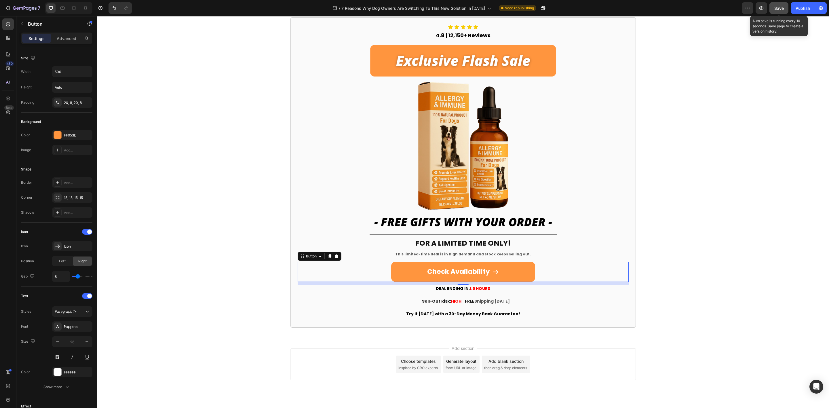
click at [780, 7] on span "Save" at bounding box center [778, 8] width 9 height 5
click at [801, 7] on div "Publish" at bounding box center [802, 8] width 14 height 6
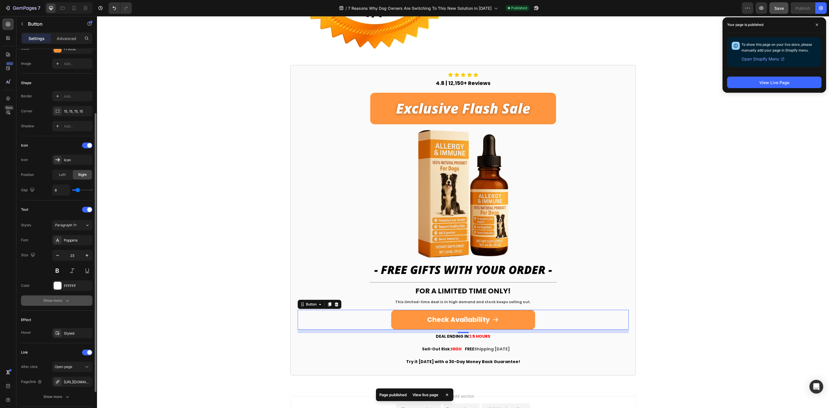
scroll to position [130, 0]
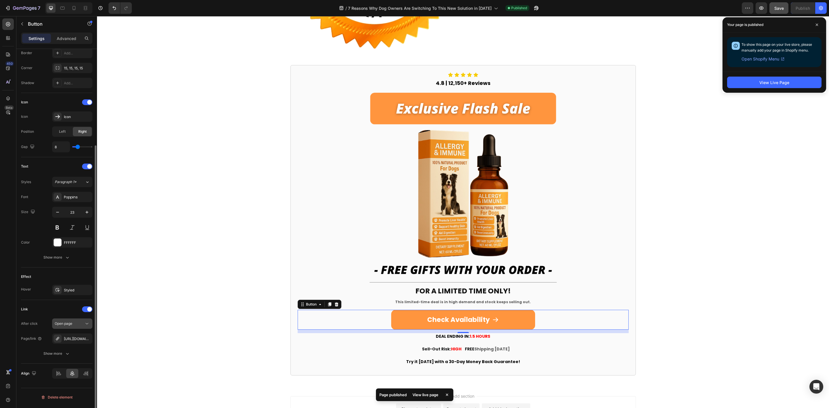
click at [69, 325] on span "Open page" at bounding box center [64, 323] width 18 height 4
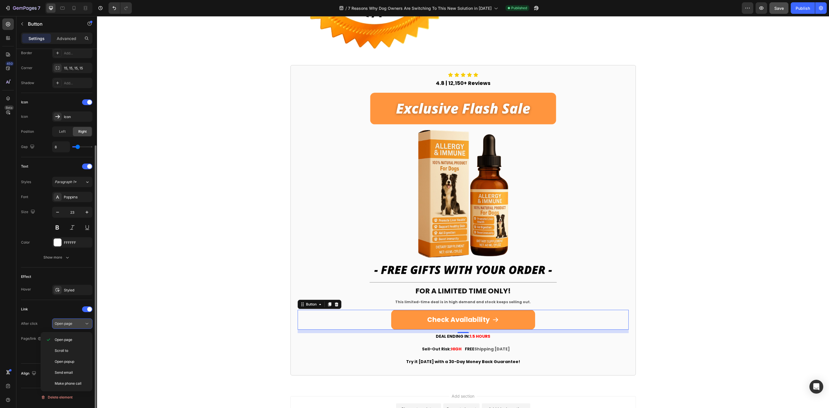
click at [75, 325] on div "Open page" at bounding box center [69, 323] width 29 height 5
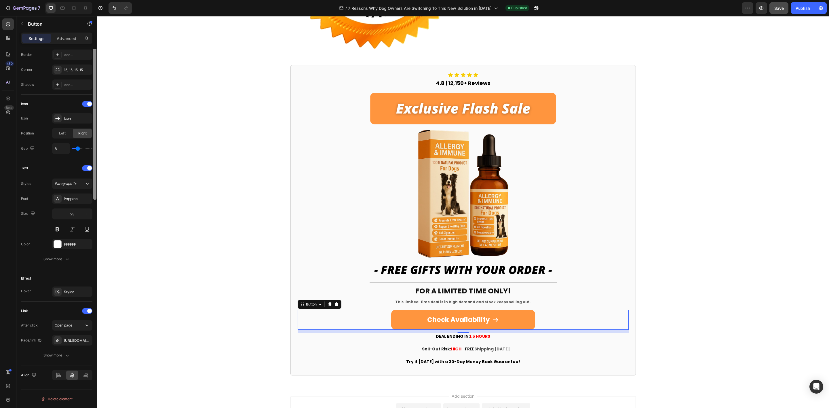
scroll to position [0, 0]
